Goal: Check status

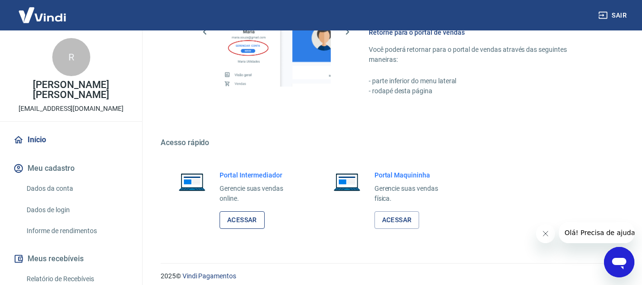
scroll to position [495, 0]
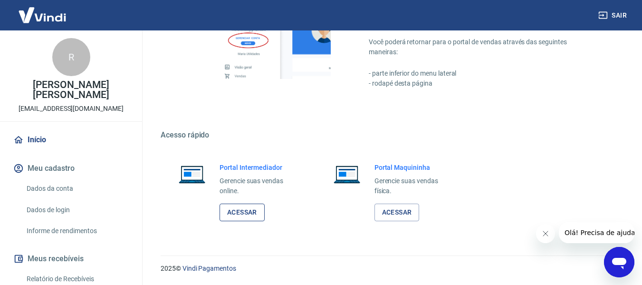
click at [245, 209] on link "Acessar" at bounding box center [242, 212] width 45 height 18
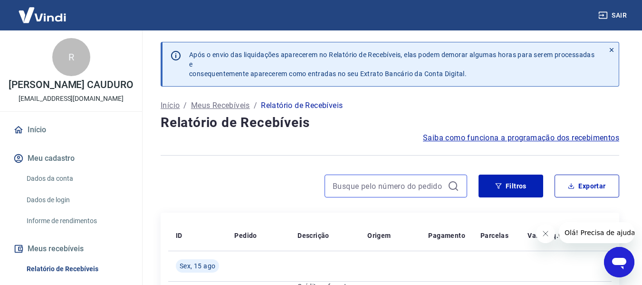
click at [366, 181] on input at bounding box center [388, 186] width 111 height 14
